Goal: Task Accomplishment & Management: Manage account settings

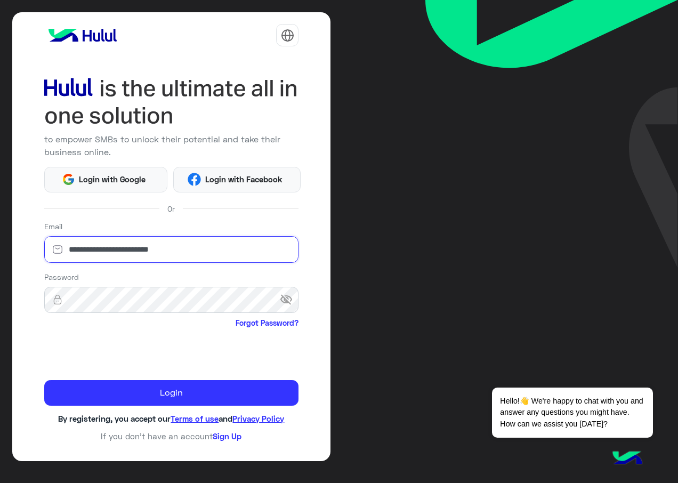
drag, startPoint x: 183, startPoint y: 253, endPoint x: 0, endPoint y: 240, distance: 183.3
click at [0, 237] on html "**********" at bounding box center [339, 241] width 678 height 483
paste input "***"
type input "**********"
click at [26, 297] on div "**********" at bounding box center [171, 236] width 319 height 449
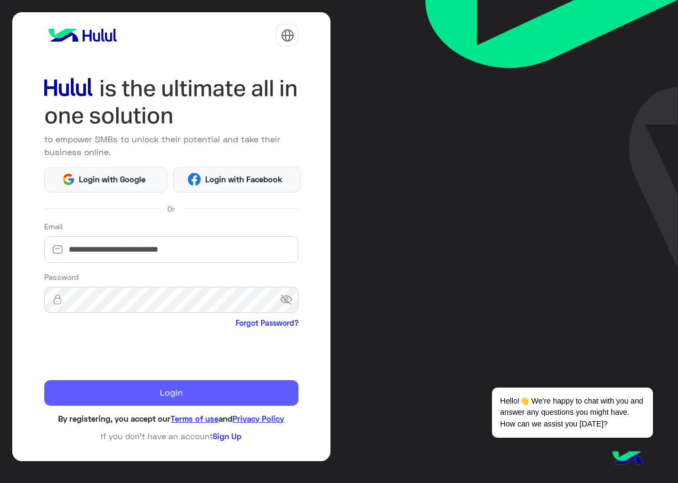
click at [84, 387] on button "Login" at bounding box center [171, 393] width 255 height 26
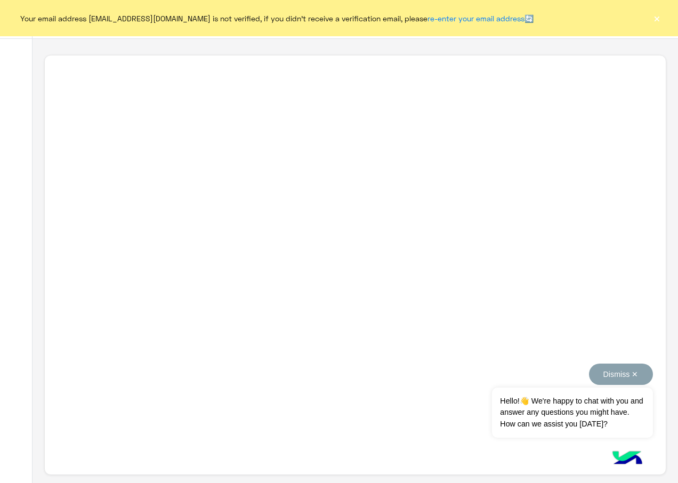
click at [635, 374] on button "Dismiss ✕" at bounding box center [621, 373] width 64 height 21
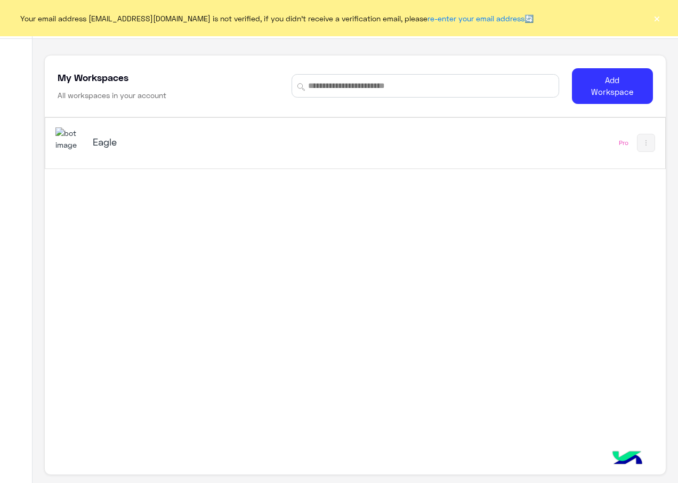
click at [659, 19] on button "×" at bounding box center [656, 18] width 11 height 11
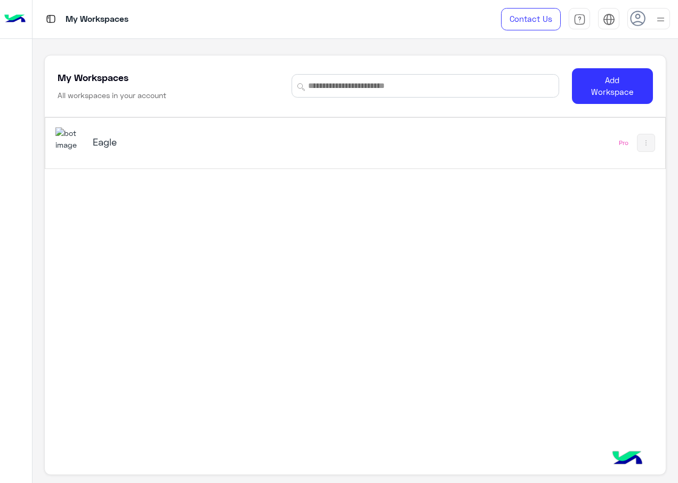
click at [98, 142] on h5 "Eagle" at bounding box center [201, 141] width 216 height 13
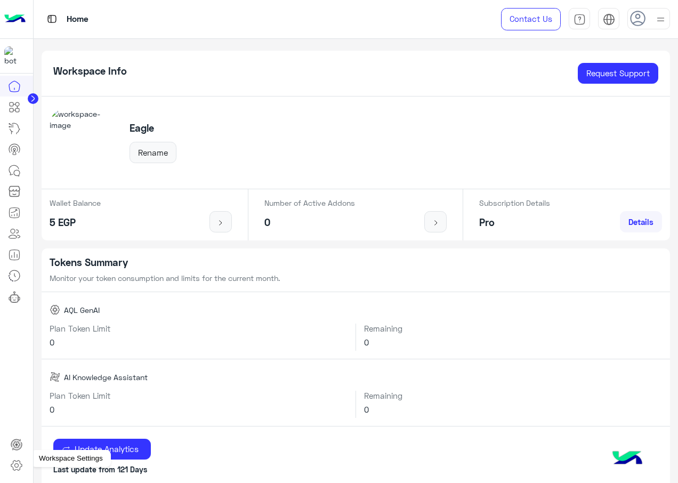
click at [10, 467] on icon at bounding box center [16, 465] width 13 height 13
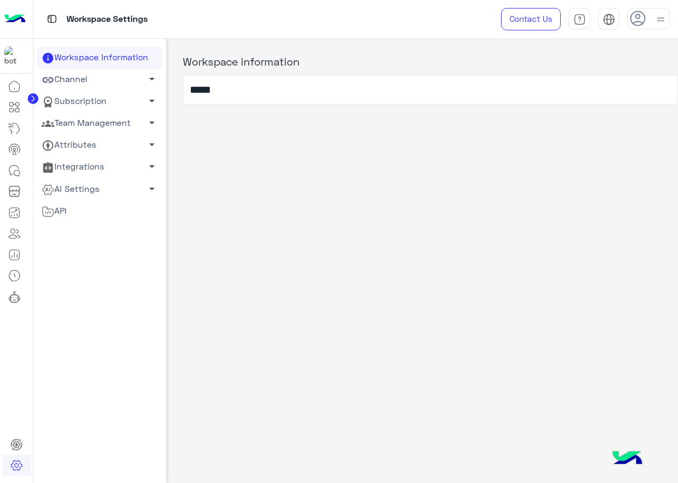
click at [90, 118] on link "Team Management arrow_drop_down" at bounding box center [99, 123] width 125 height 22
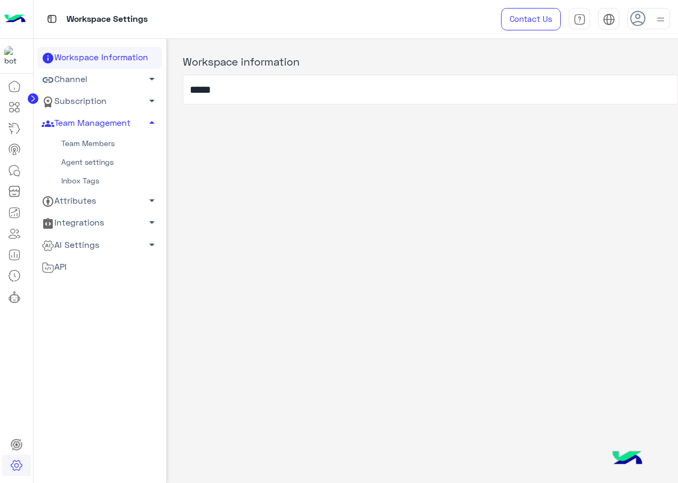
click at [99, 143] on link "Team Members" at bounding box center [99, 143] width 125 height 19
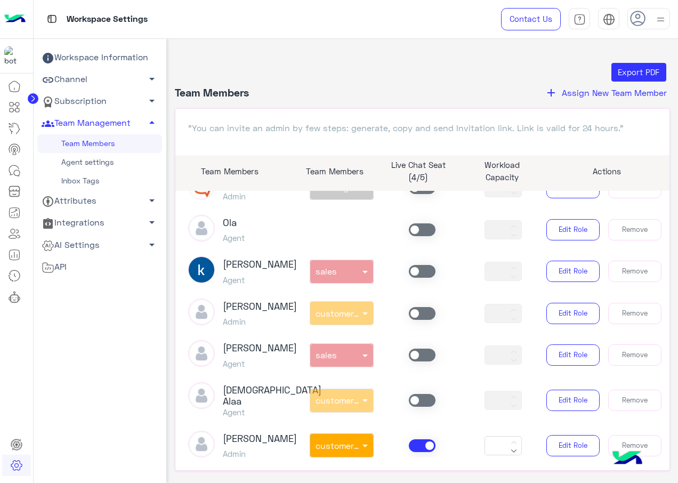
scroll to position [213, 0]
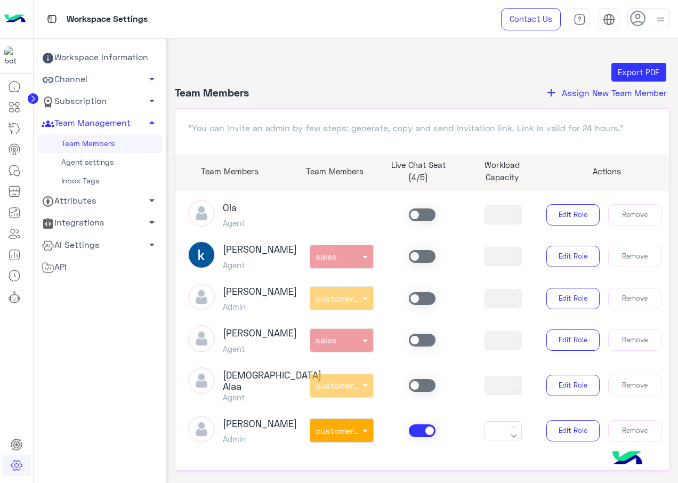
click at [413, 263] on span at bounding box center [422, 256] width 27 height 13
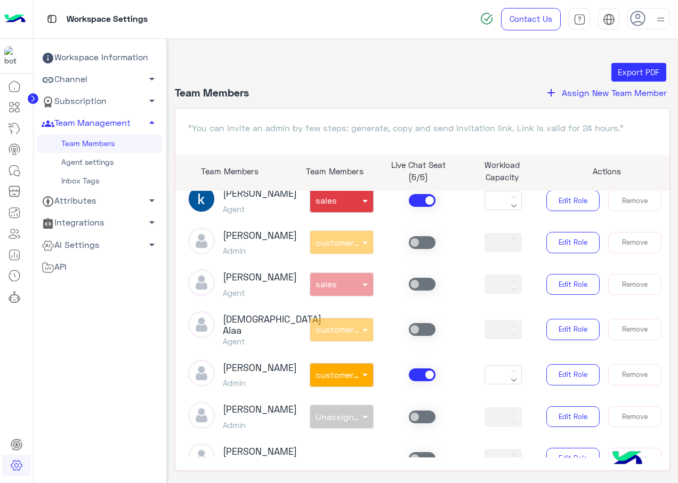
scroll to position [320, 0]
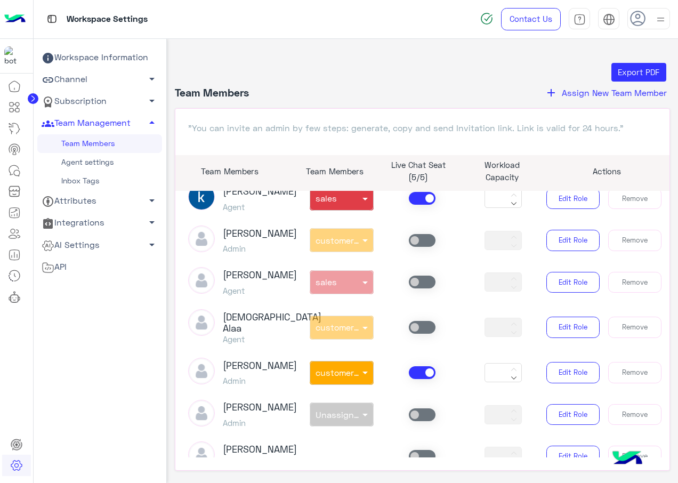
click at [421, 288] on span at bounding box center [422, 282] width 27 height 13
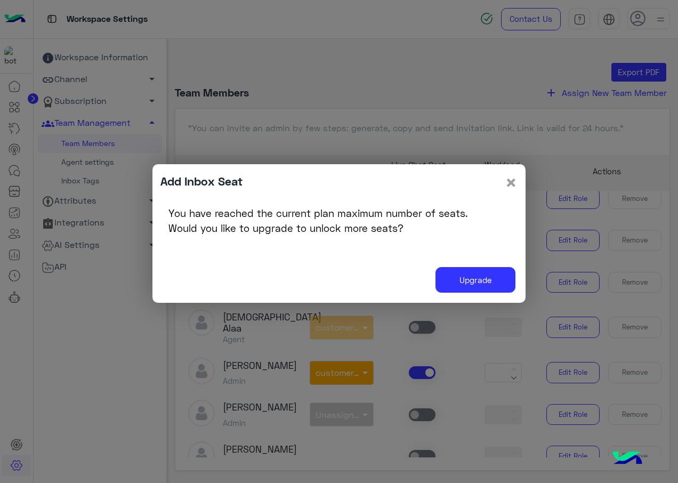
drag, startPoint x: 510, startPoint y: 181, endPoint x: 498, endPoint y: 210, distance: 31.1
click at [510, 181] on span "×" at bounding box center [511, 182] width 13 height 24
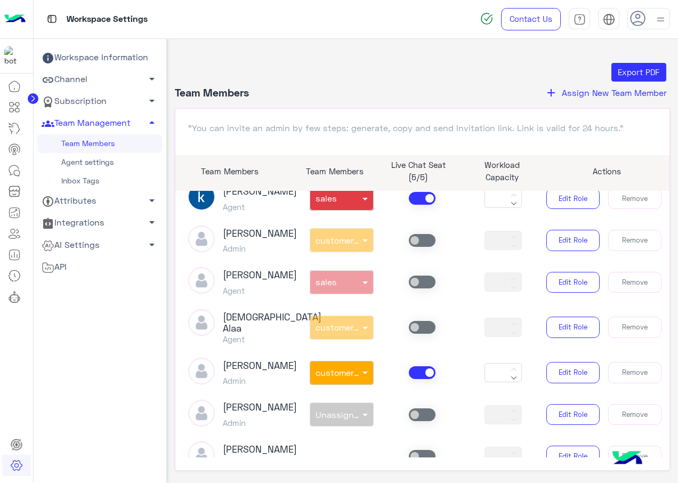
click at [419, 379] on span at bounding box center [422, 372] width 27 height 13
click at [411, 247] on span at bounding box center [422, 240] width 27 height 13
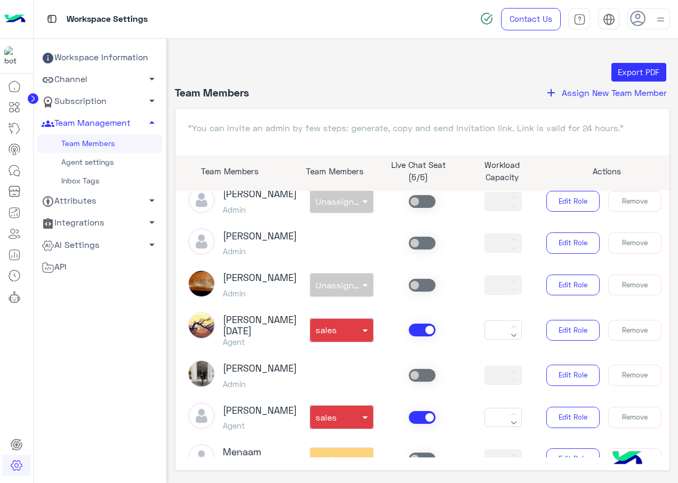
scroll to position [586, 0]
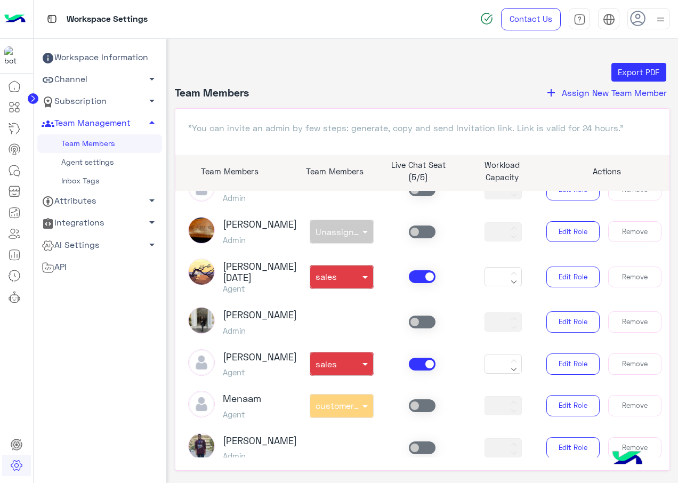
click at [422, 370] on span at bounding box center [422, 364] width 27 height 13
click at [424, 283] on span at bounding box center [422, 276] width 27 height 13
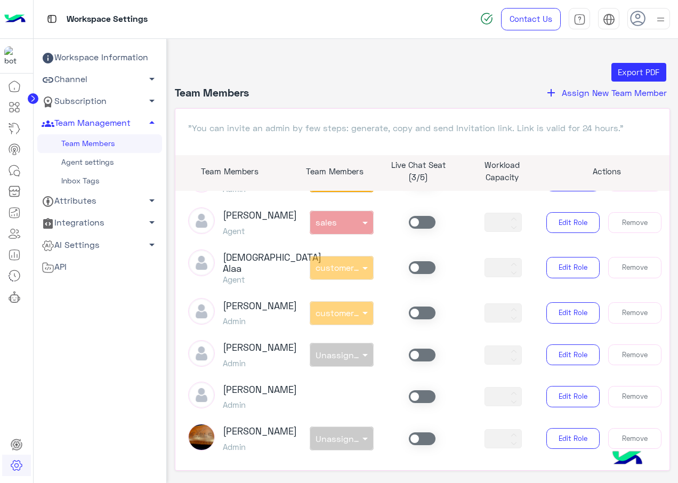
scroll to position [373, 0]
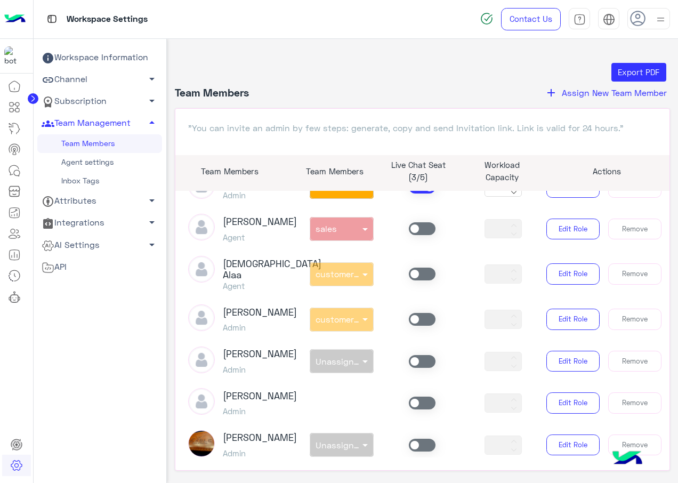
click at [419, 235] on span at bounding box center [422, 228] width 27 height 13
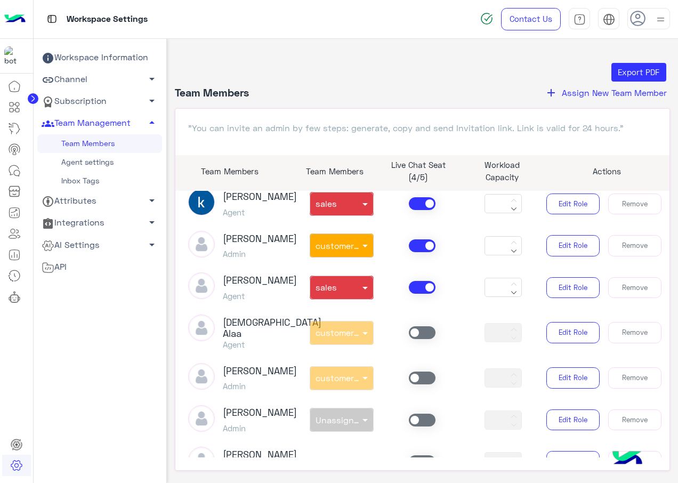
scroll to position [320, 0]
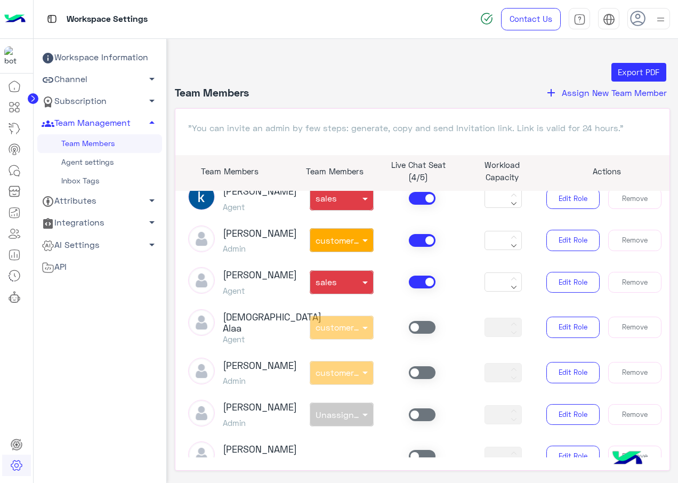
click at [658, 19] on img at bounding box center [660, 19] width 13 height 13
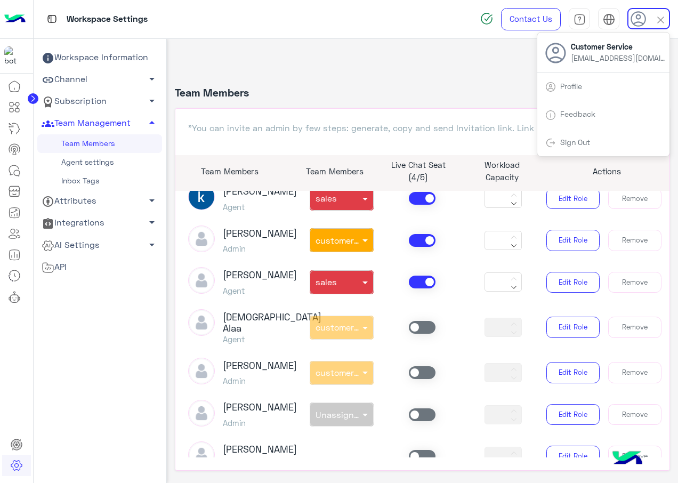
click at [596, 140] on div "Sign Out" at bounding box center [603, 142] width 132 height 28
click at [562, 143] on link "Sign Out" at bounding box center [575, 142] width 30 height 9
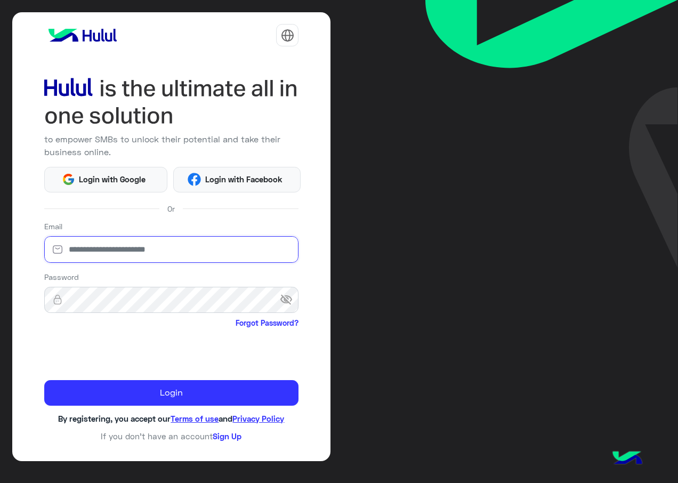
type input "**********"
